Goal: Task Accomplishment & Management: Manage account settings

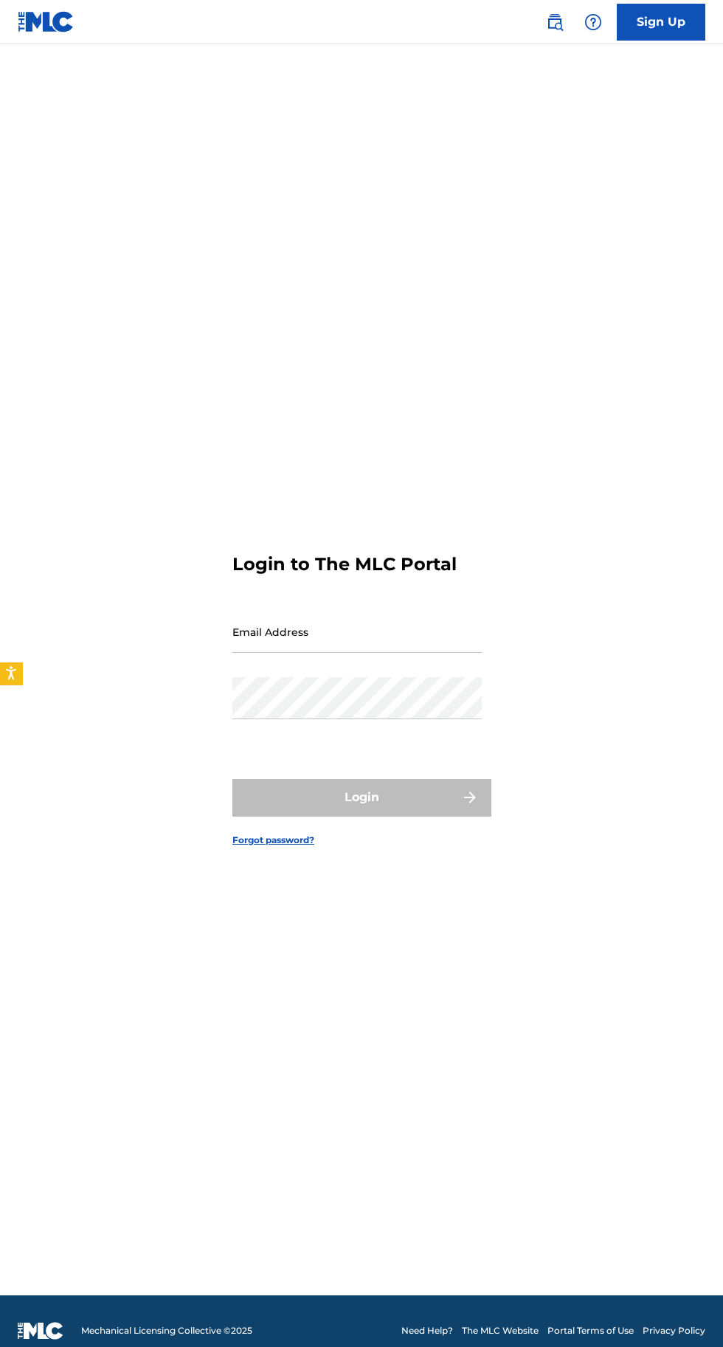
click at [421, 653] on input "Email Address" at bounding box center [356, 632] width 249 height 42
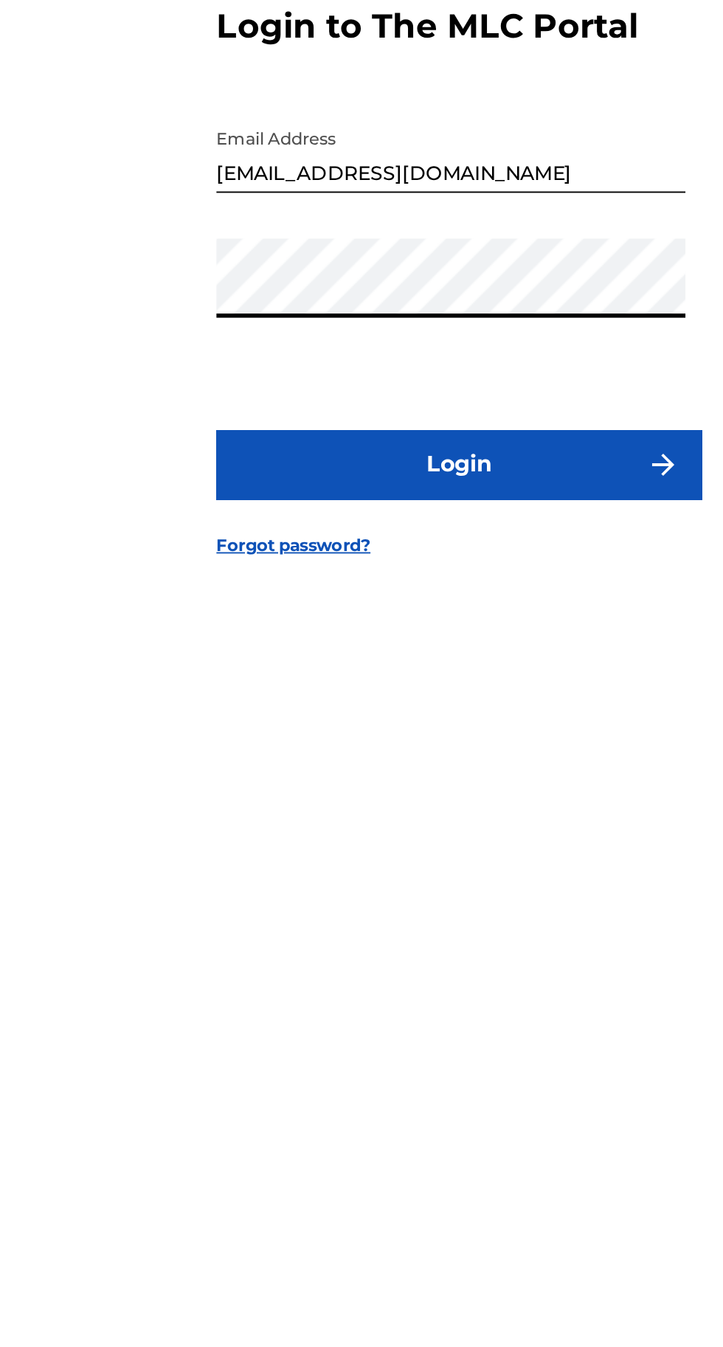
click at [405, 816] on button "Login" at bounding box center [361, 797] width 258 height 37
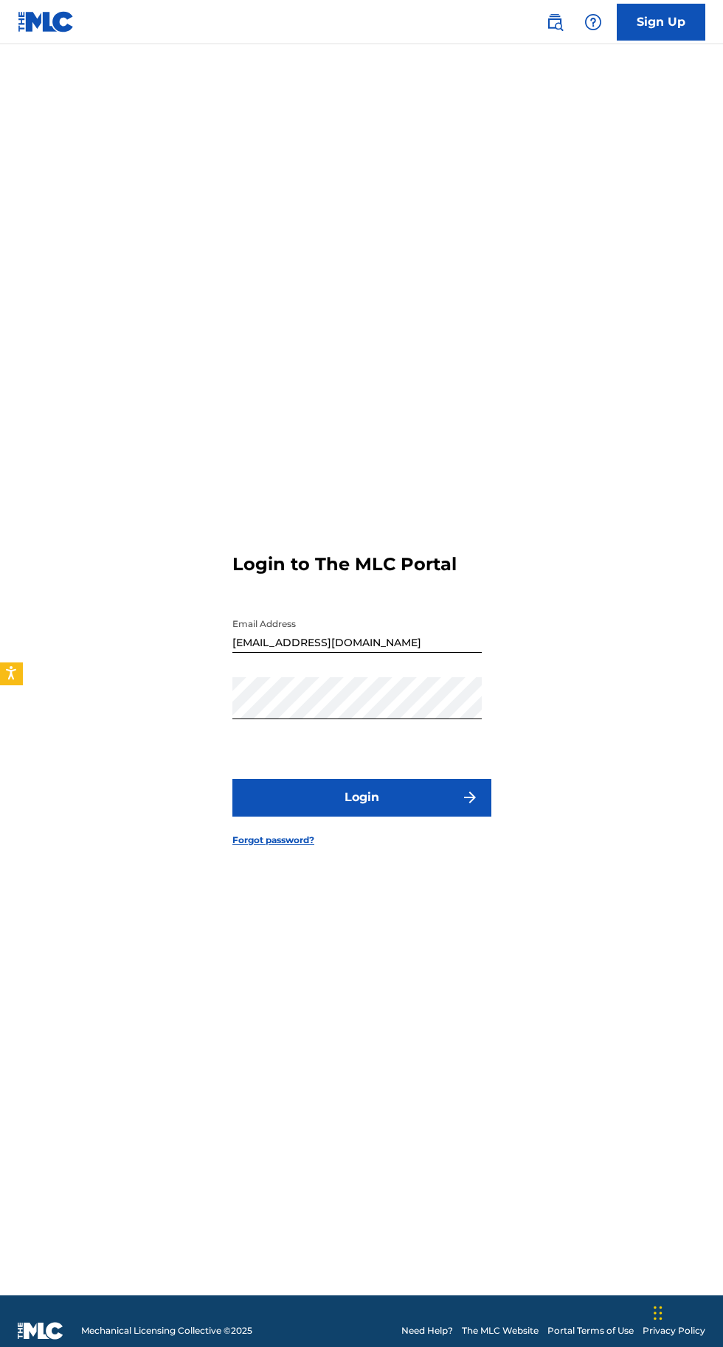
click at [402, 816] on button "Login" at bounding box center [361, 797] width 258 height 37
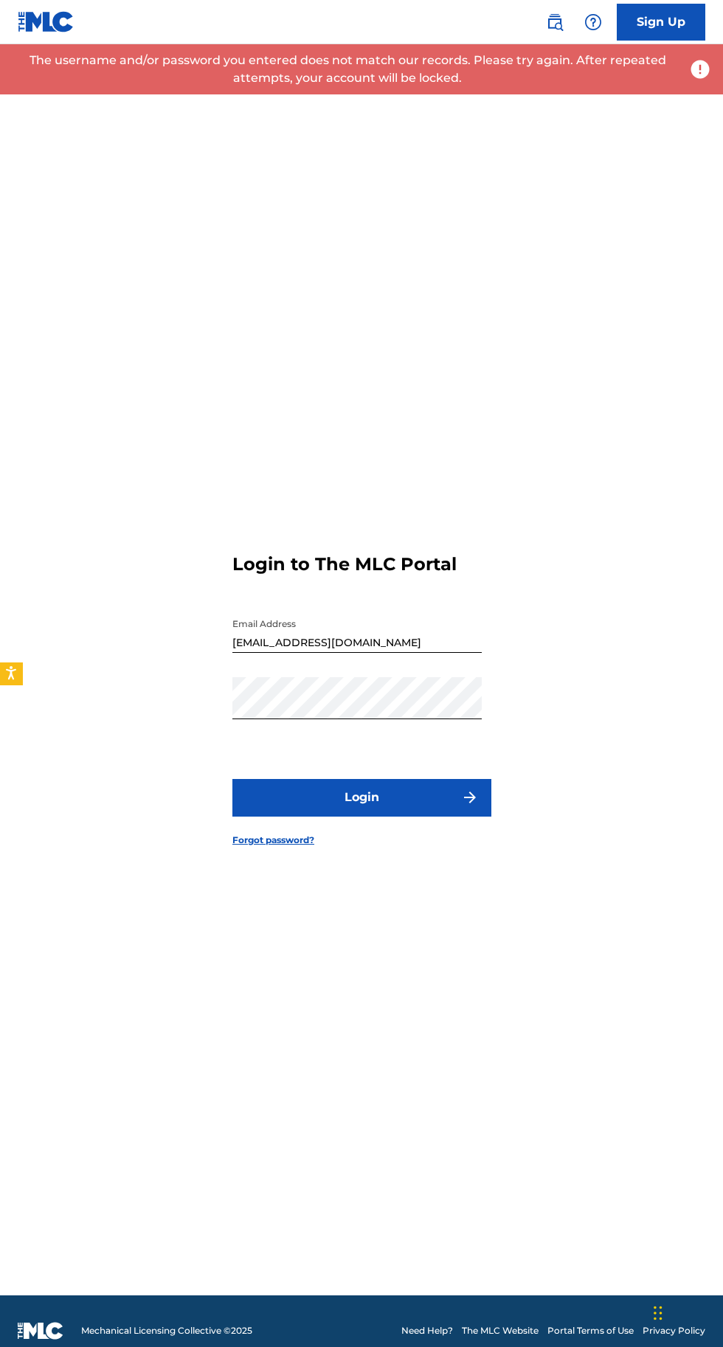
scroll to position [3, 0]
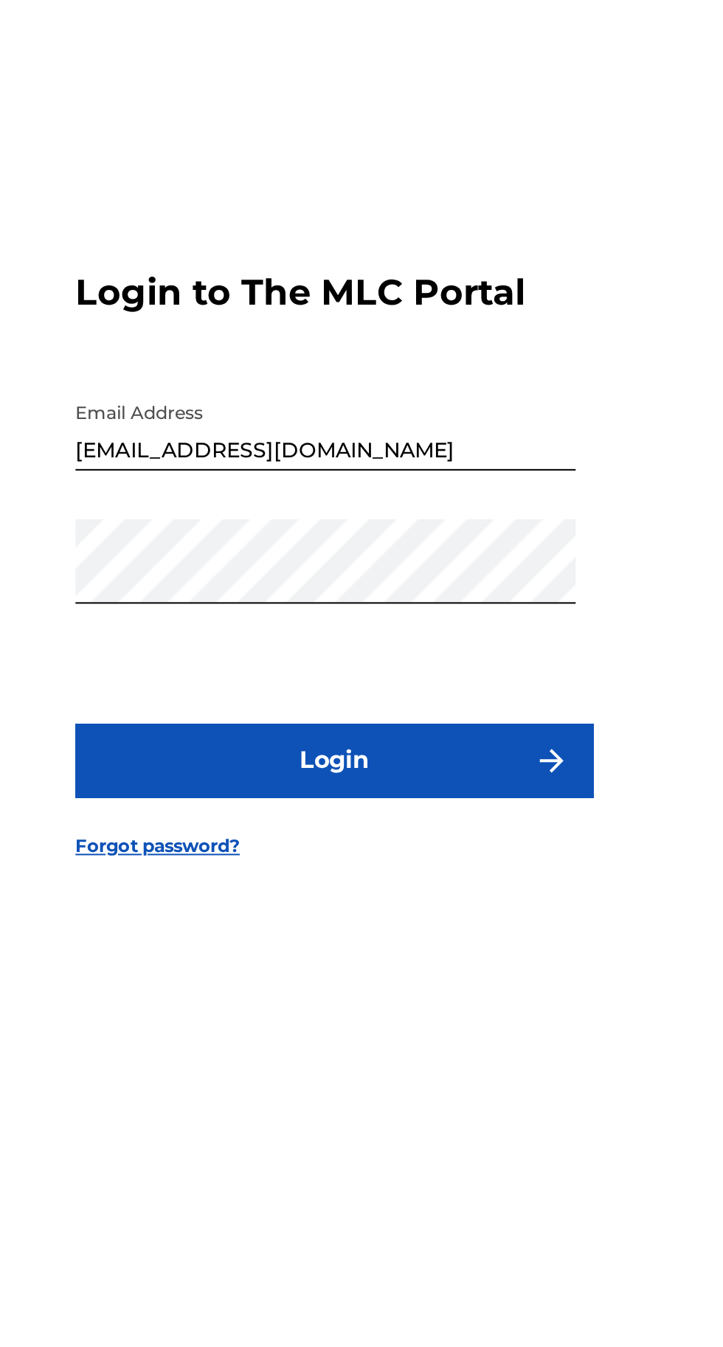
click at [415, 650] on input "[EMAIL_ADDRESS][DOMAIN_NAME]" at bounding box center [356, 629] width 249 height 42
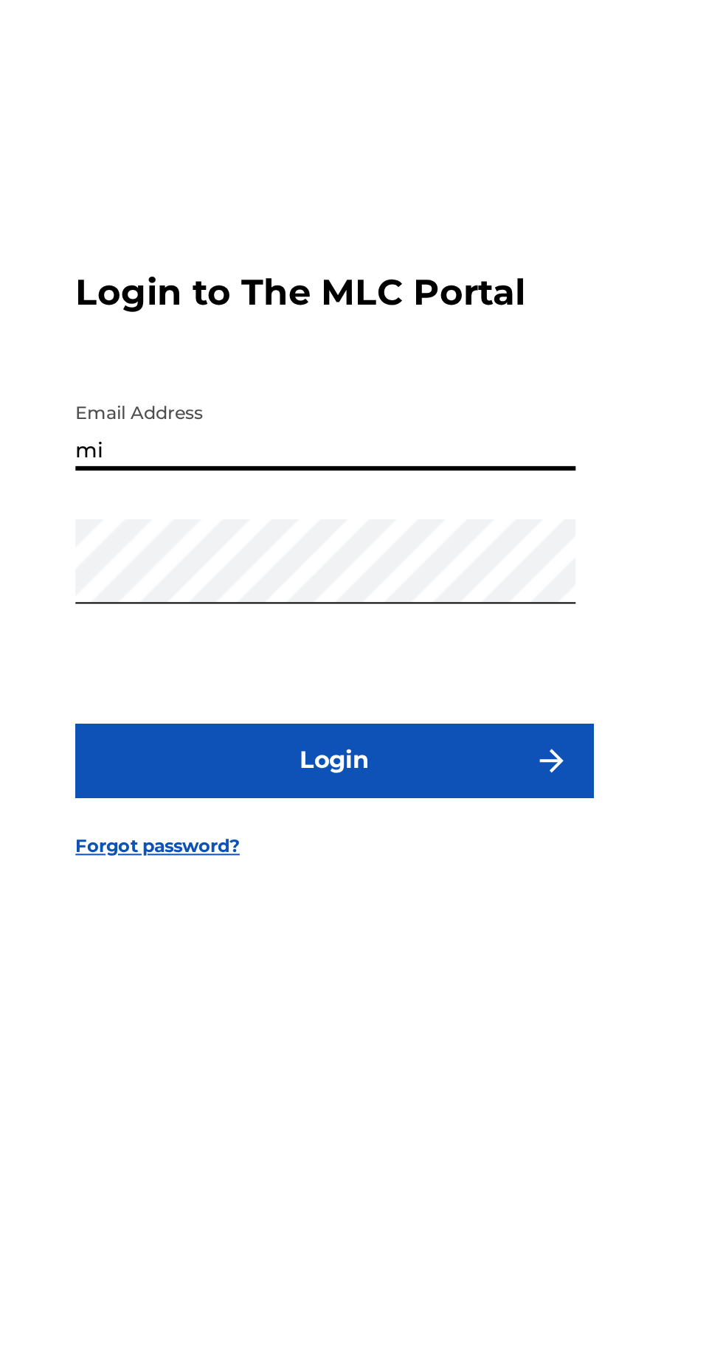
type input "m"
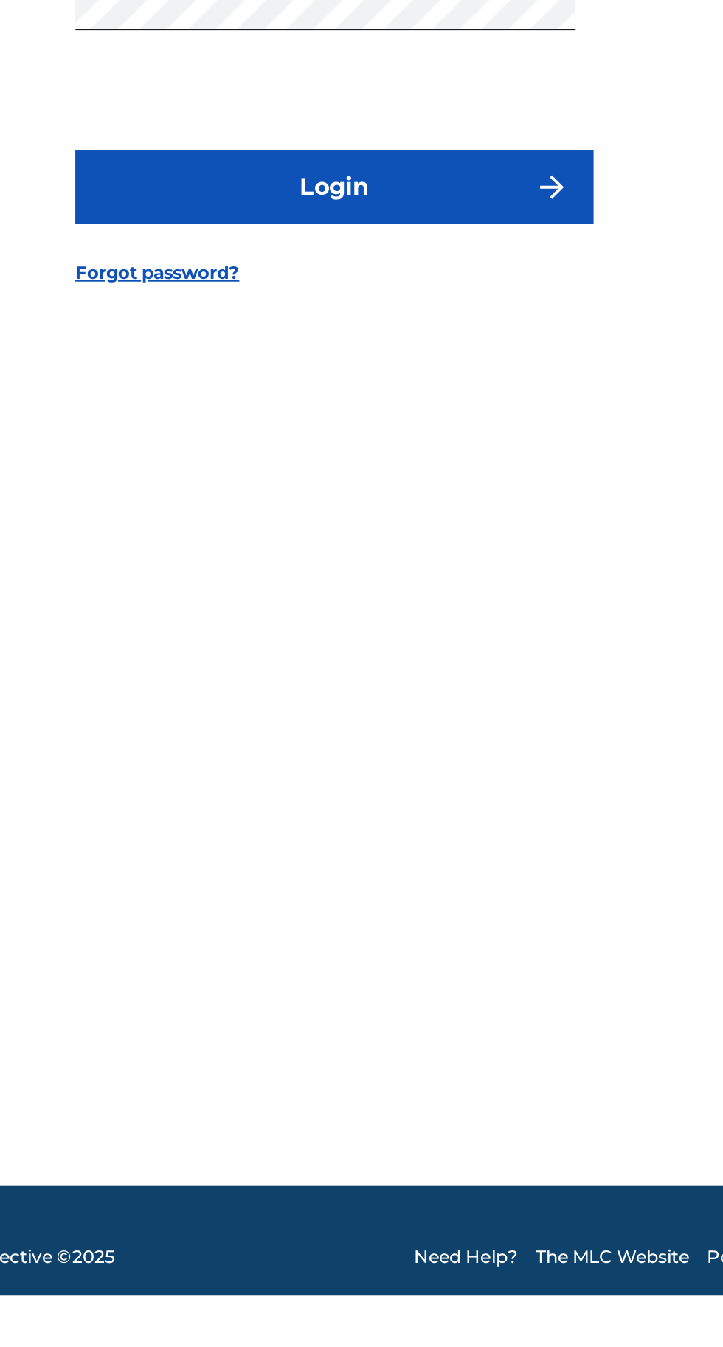
type input "[EMAIL_ADDRESS][DOMAIN_NAME]"
click at [417, 813] on button "Login" at bounding box center [361, 794] width 258 height 37
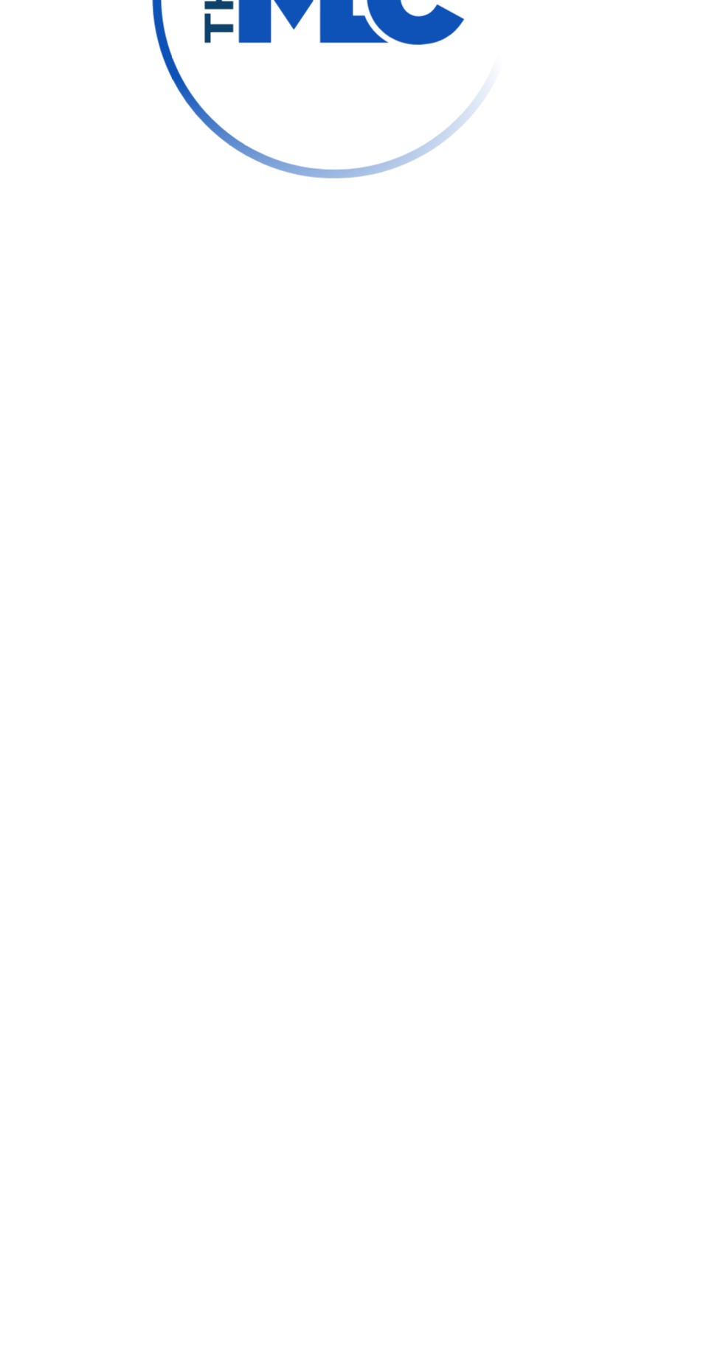
scroll to position [10, 0]
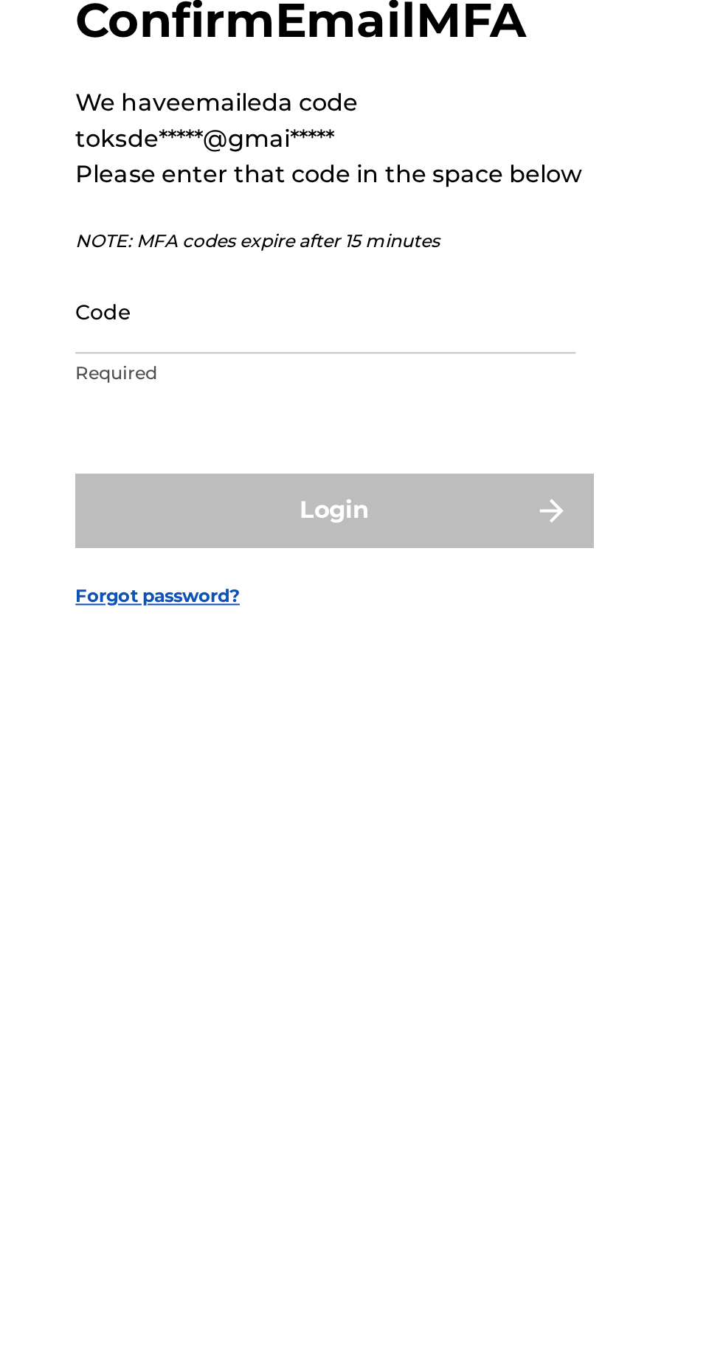
click at [390, 716] on input "Code" at bounding box center [356, 695] width 249 height 42
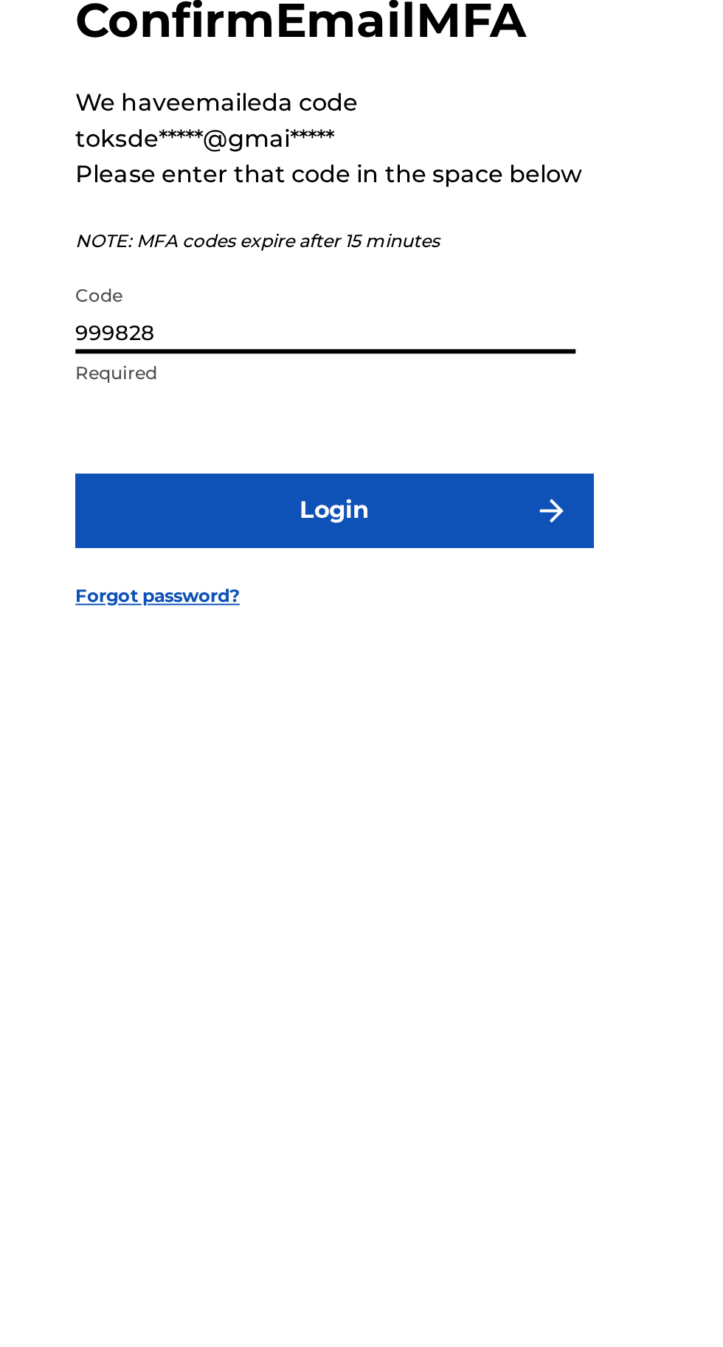
type input "999828"
click at [429, 813] on button "Login" at bounding box center [361, 794] width 258 height 37
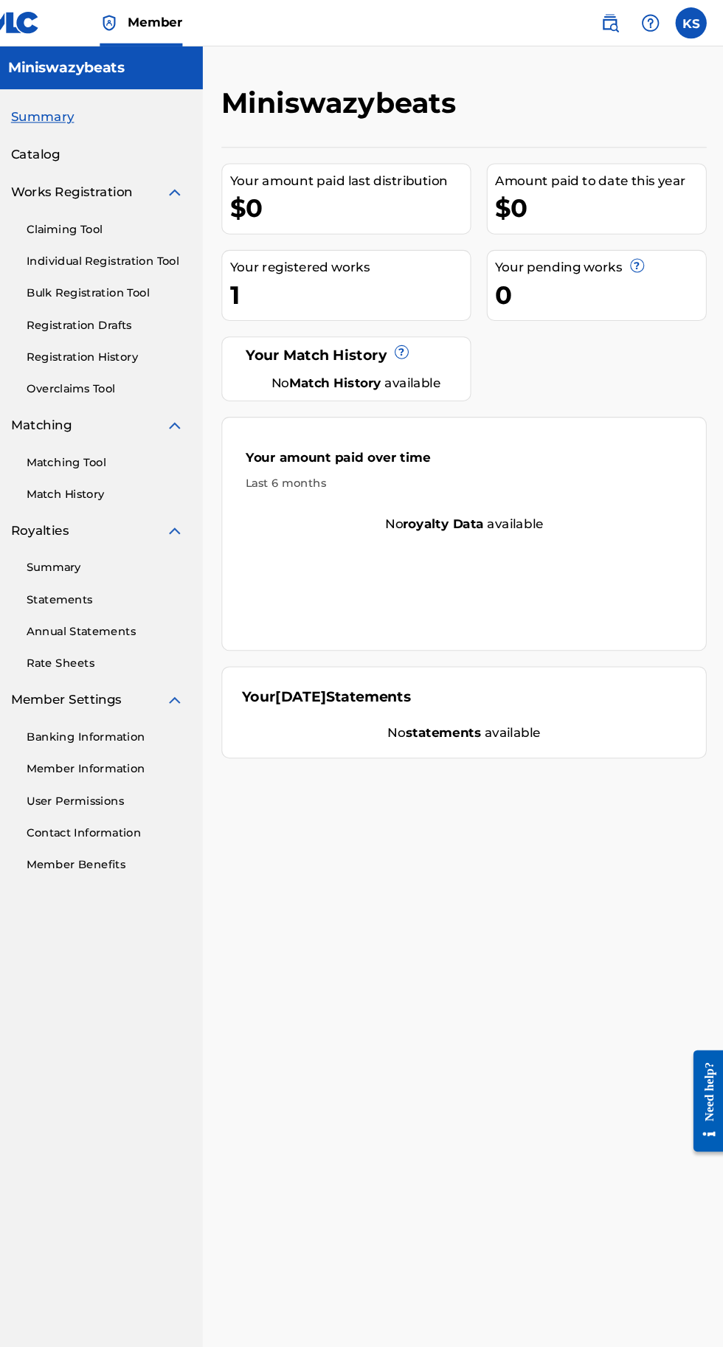
click at [641, 252] on span "?" at bounding box center [640, 252] width 12 height 12
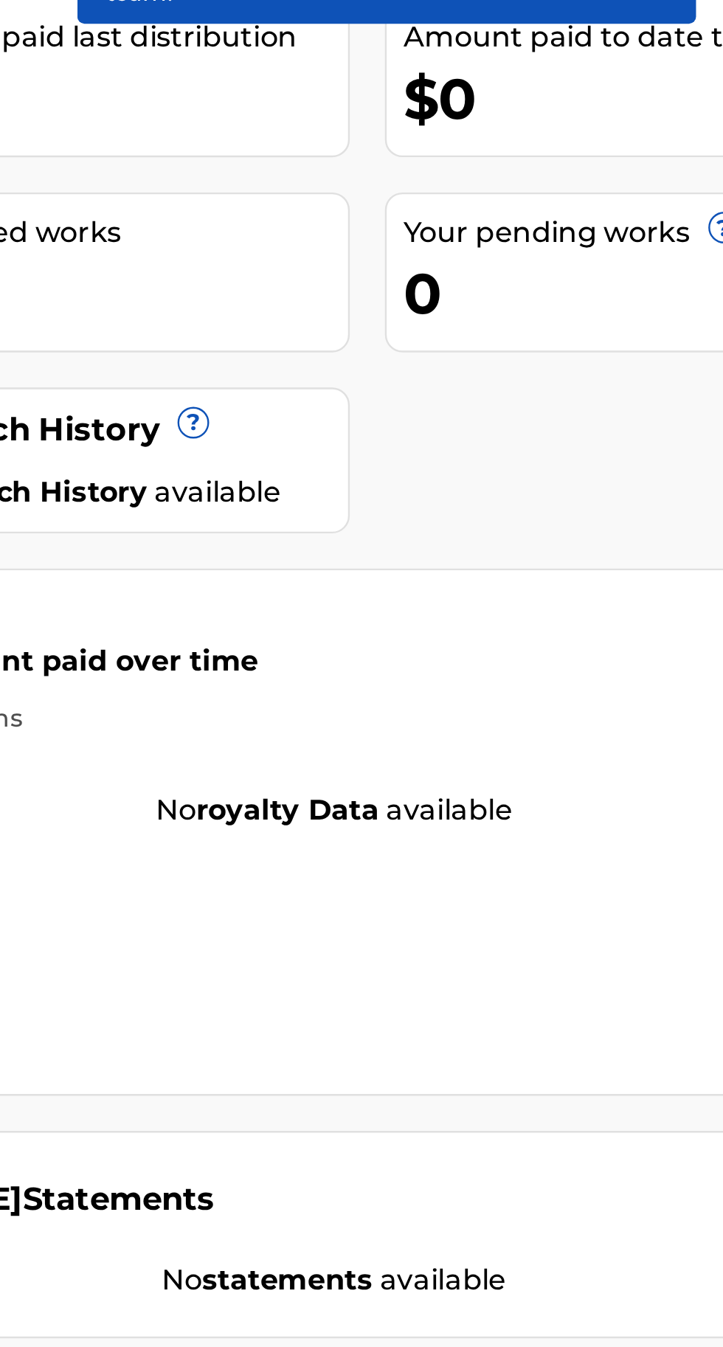
click at [553, 437] on div "Your amount paid over time" at bounding box center [475, 437] width 413 height 25
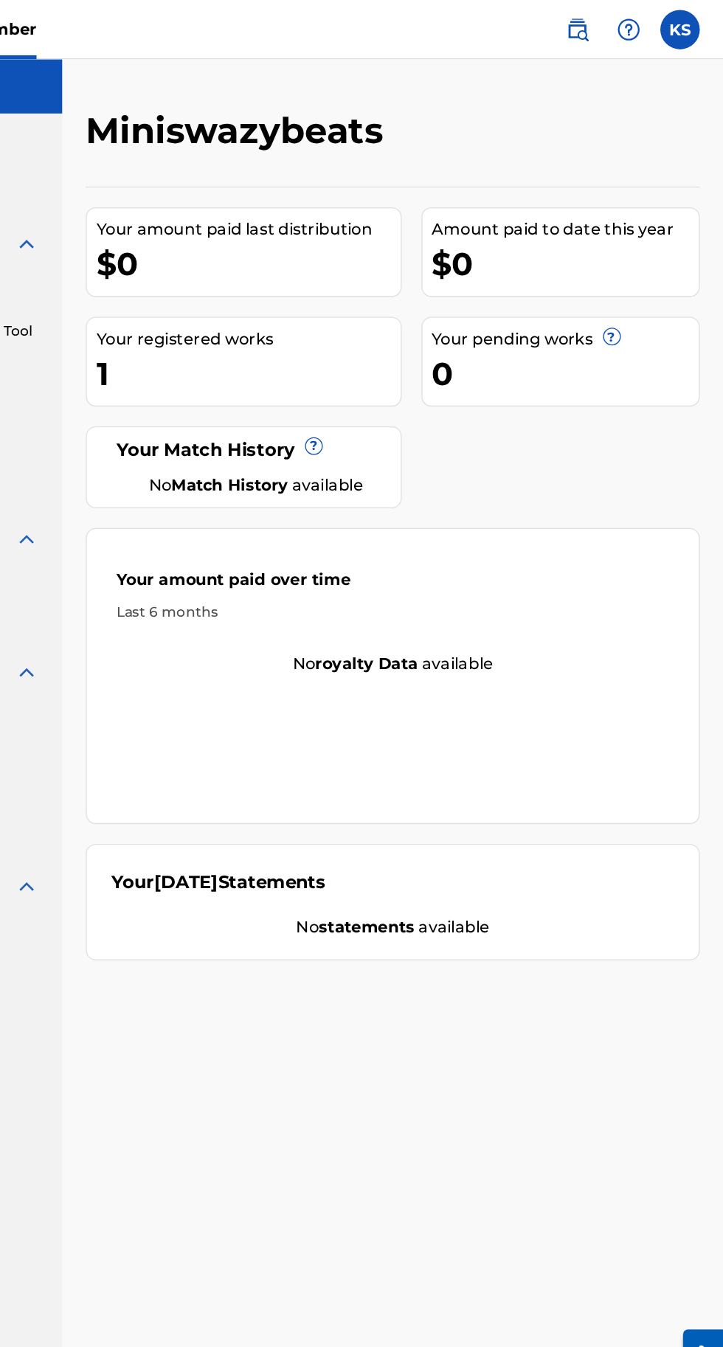
click at [681, 32] on label at bounding box center [691, 22] width 30 height 30
click at [691, 22] on input "KS [PERSON_NAME] [EMAIL_ADDRESS][DOMAIN_NAME] Notification Preferences Profile …" at bounding box center [691, 22] width 0 height 0
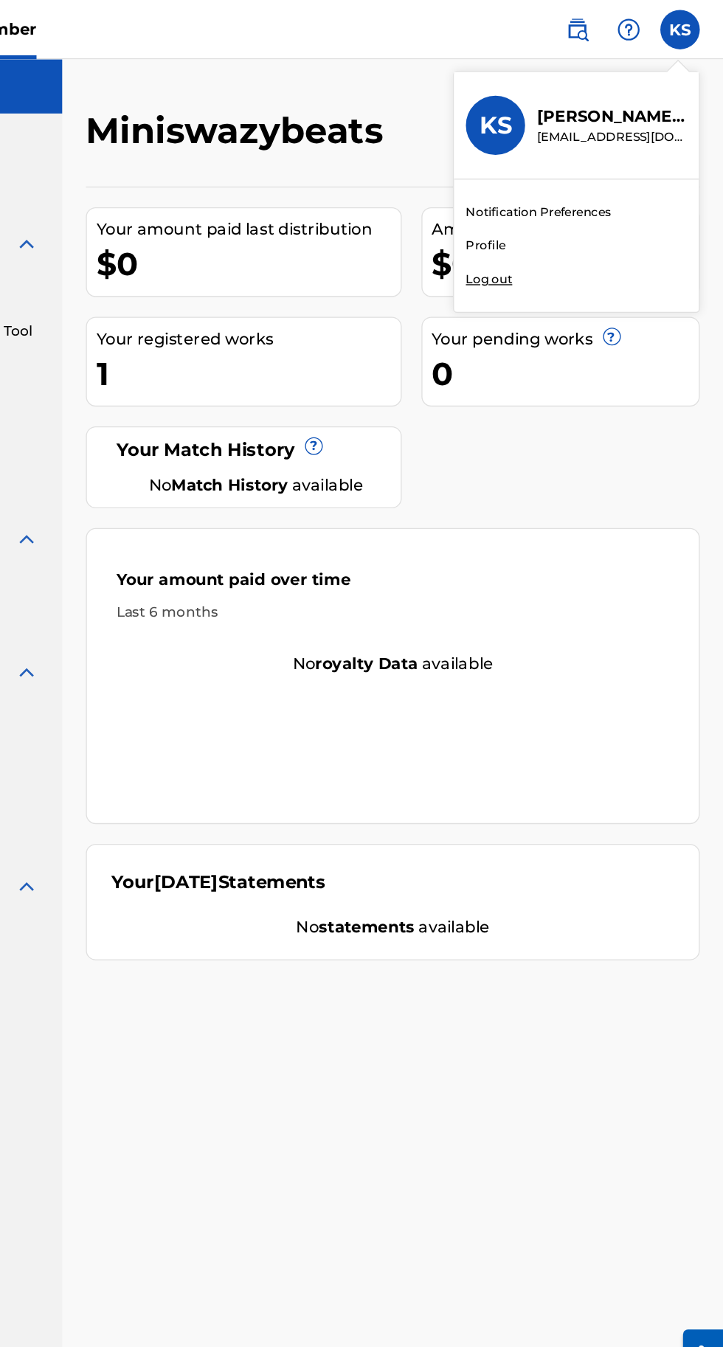
click at [558, 207] on div "Member KS KS [PERSON_NAME] [EMAIL_ADDRESS][DOMAIN_NAME] Notification Preference…" at bounding box center [361, 673] width 723 height 1347
